Goal: Task Accomplishment & Management: Manage account settings

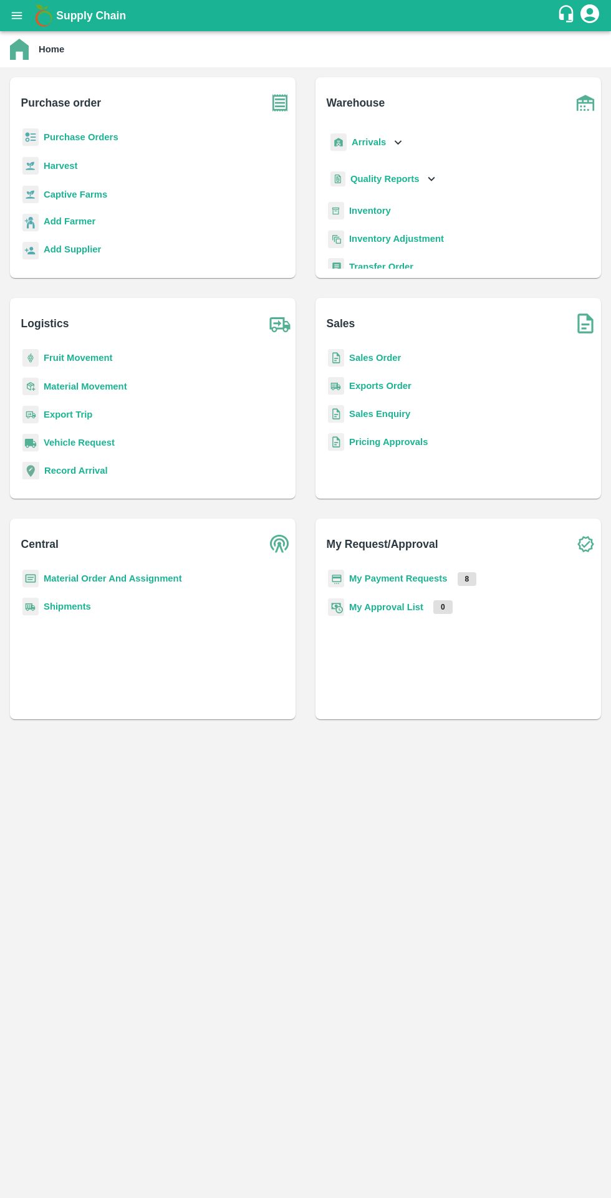
click at [51, 137] on b "Purchase Orders" at bounding box center [81, 137] width 75 height 10
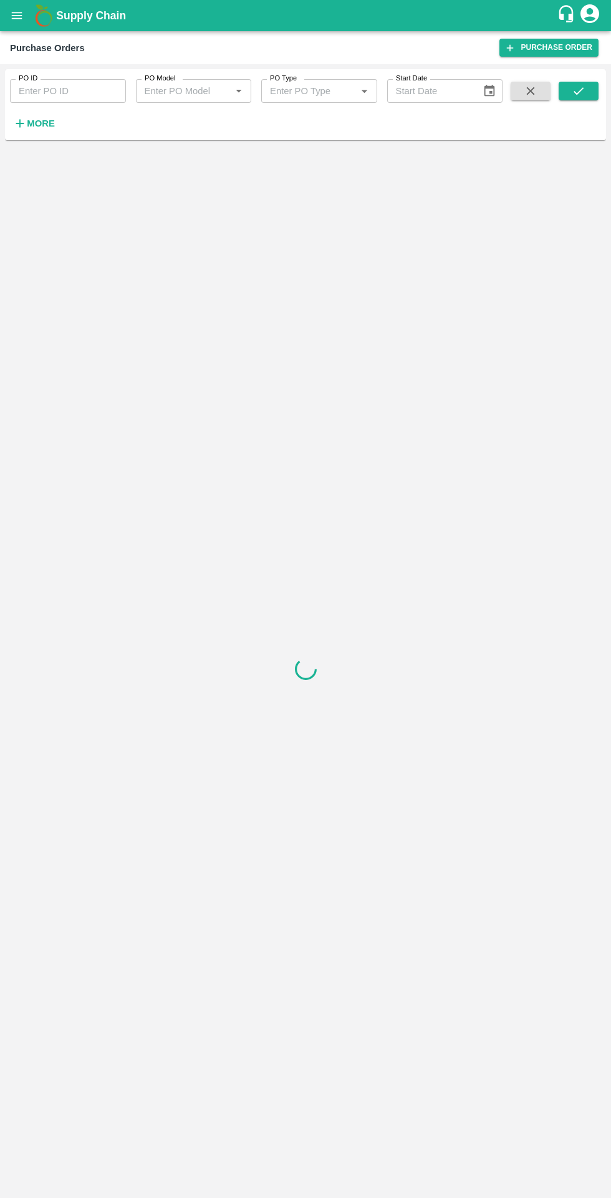
click at [39, 88] on input "PO ID" at bounding box center [68, 91] width 116 height 24
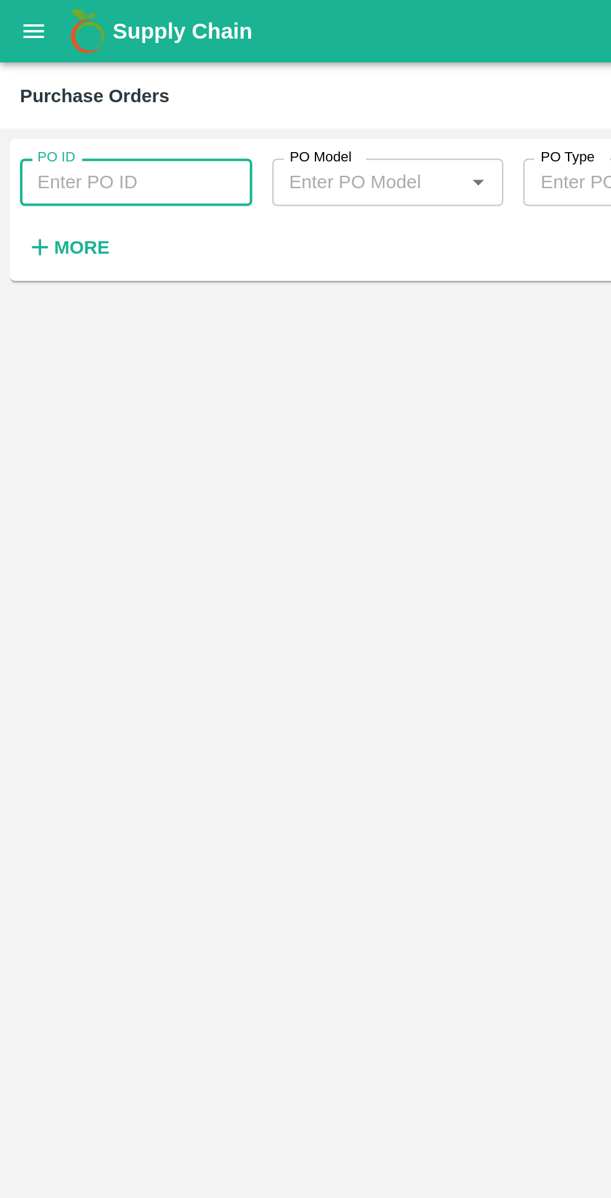
click at [26, 127] on icon "button" at bounding box center [20, 124] width 14 height 14
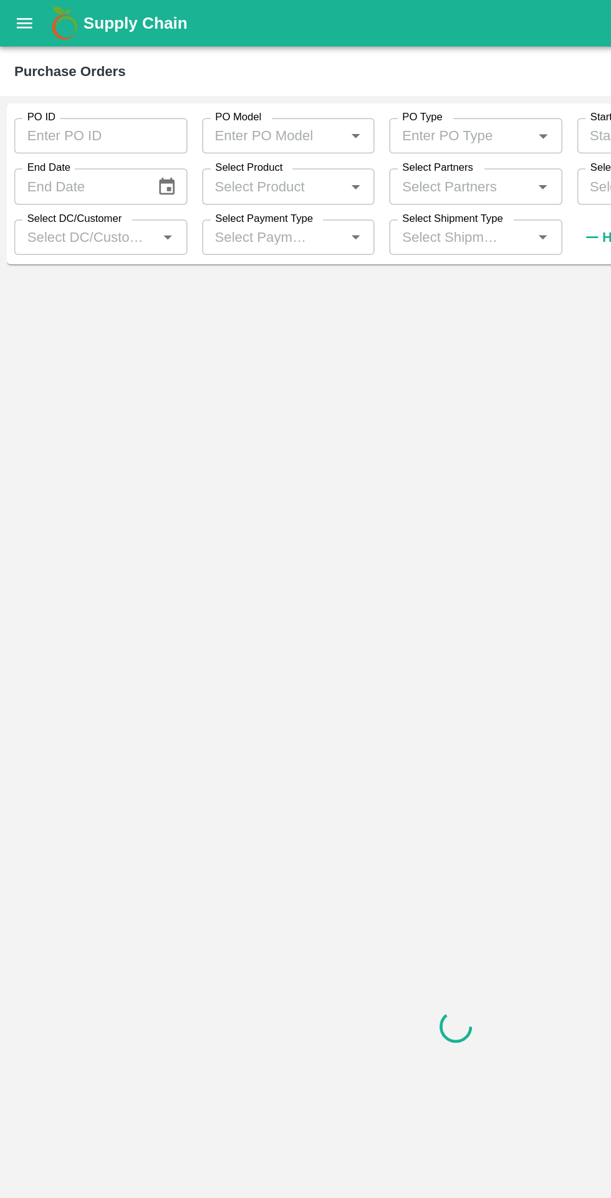
click at [307, 114] on label "Select Partners" at bounding box center [293, 112] width 47 height 10
click at [307, 117] on input "Select Partners" at bounding box center [309, 125] width 88 height 16
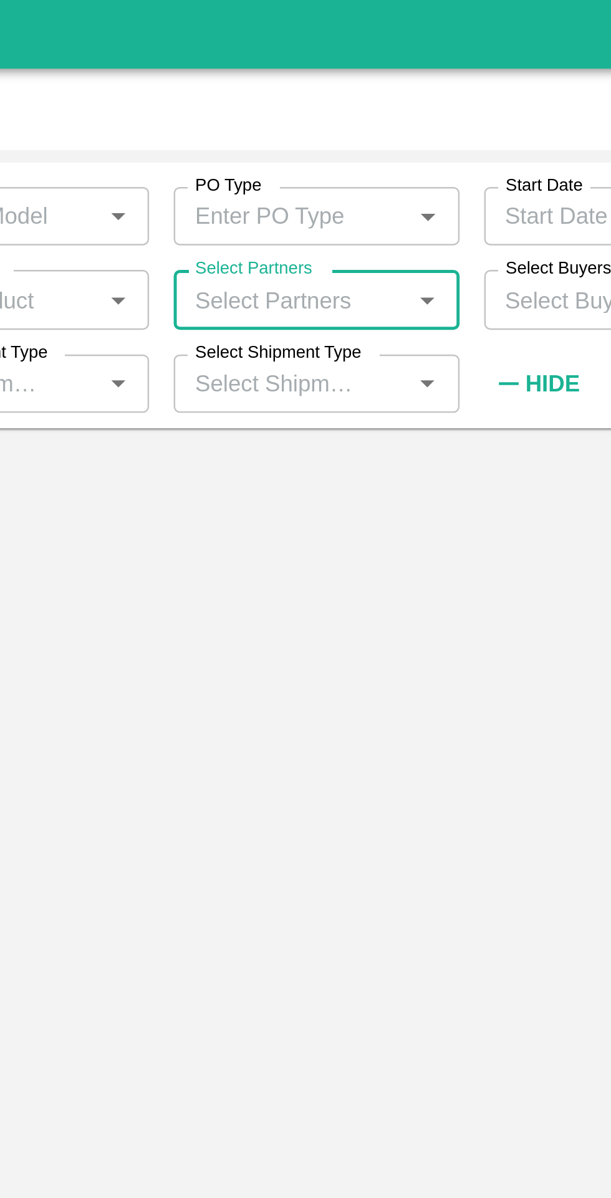
type input "8806646480"
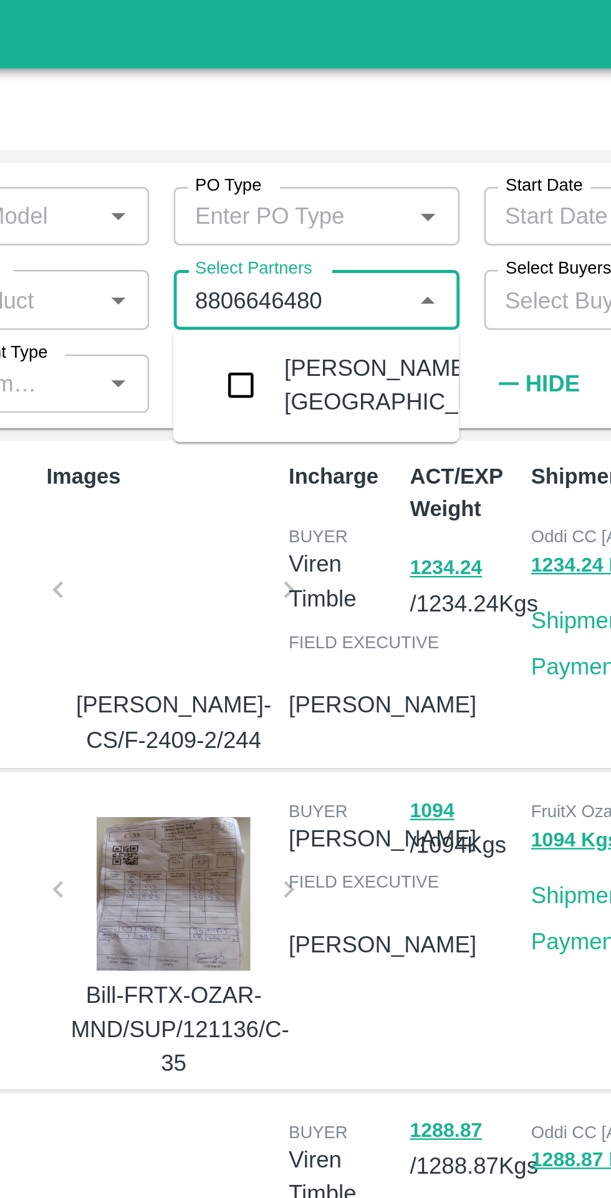
click at [281, 172] on input "checkbox" at bounding box center [288, 159] width 25 height 25
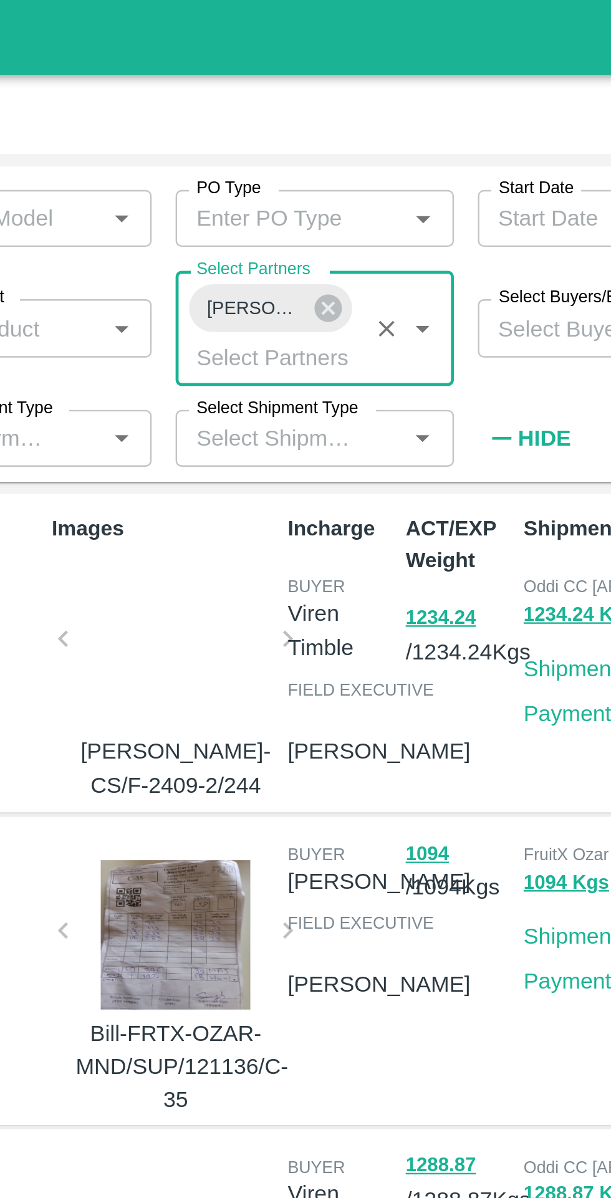
scroll to position [1, 0]
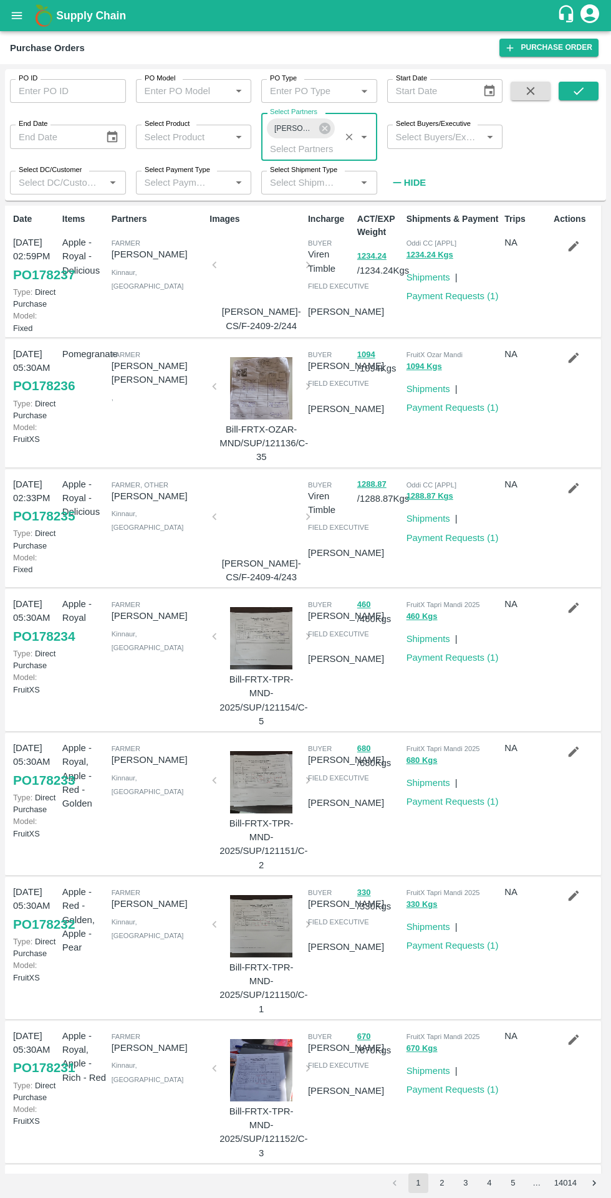
click at [576, 98] on icon "submit" at bounding box center [579, 91] width 14 height 14
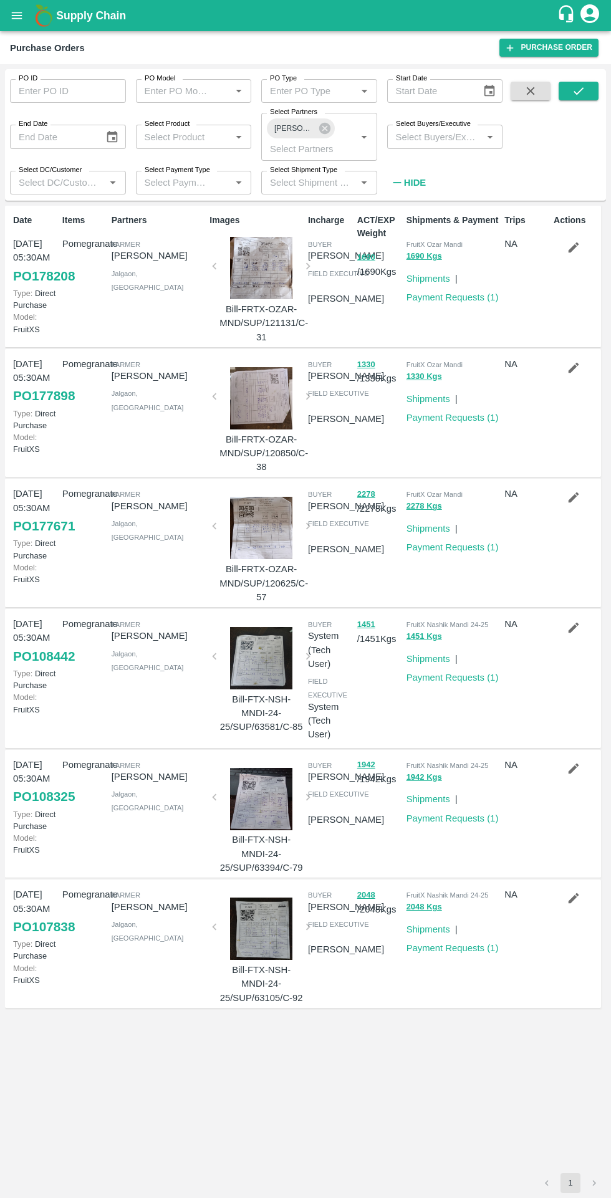
click at [574, 90] on icon "submit" at bounding box center [579, 91] width 14 height 14
click at [491, 297] on link "Payment Requests ( 1 )" at bounding box center [453, 297] width 92 height 10
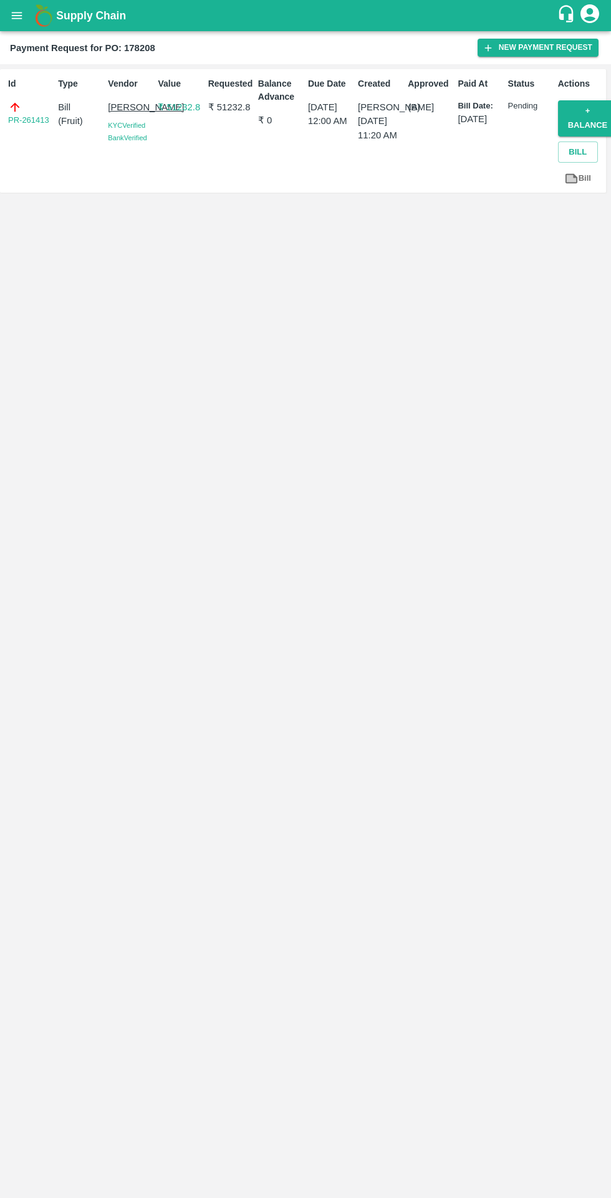
click at [37, 123] on link "PR-261413" at bounding box center [28, 120] width 41 height 12
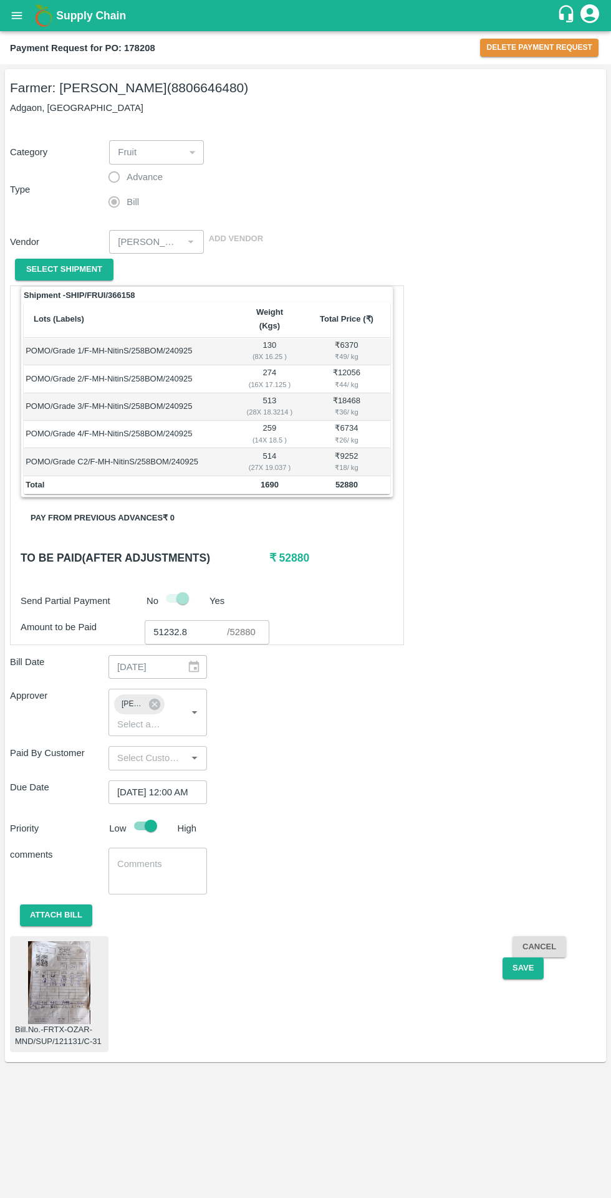
click at [537, 55] on button "Delete Payment Request" at bounding box center [539, 48] width 118 height 18
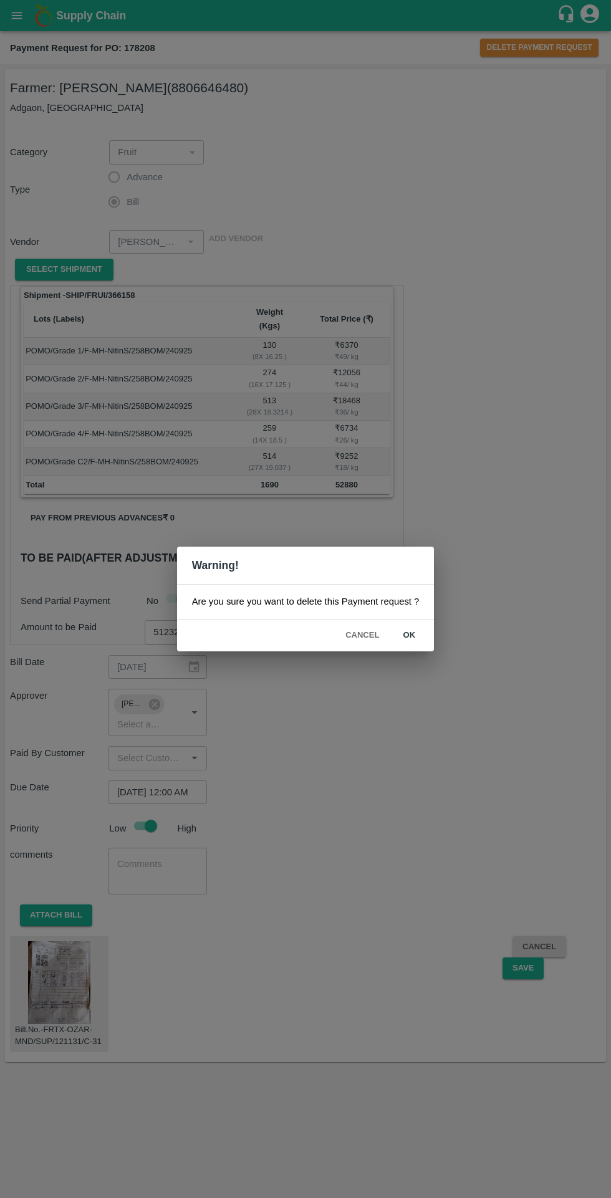
click at [420, 640] on button "ok" at bounding box center [409, 636] width 40 height 22
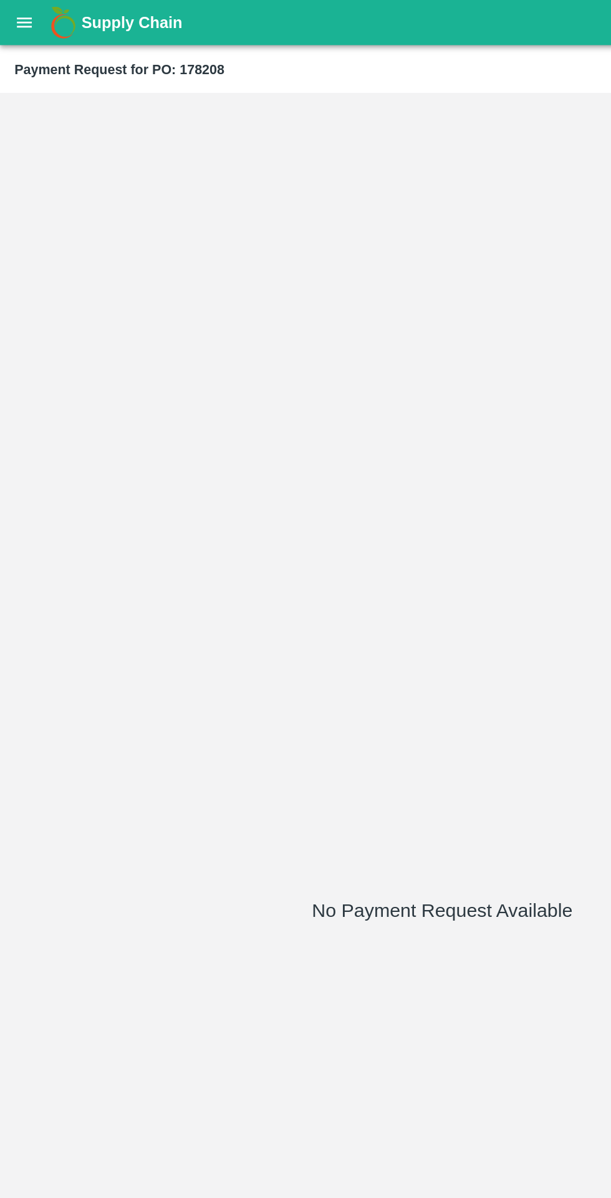
click at [16, 17] on icon "open drawer" at bounding box center [17, 16] width 14 height 14
